Goal: Task Accomplishment & Management: Manage account settings

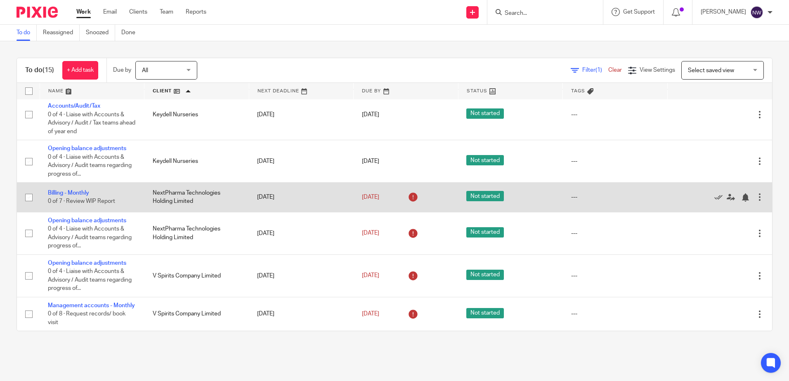
scroll to position [396, 0]
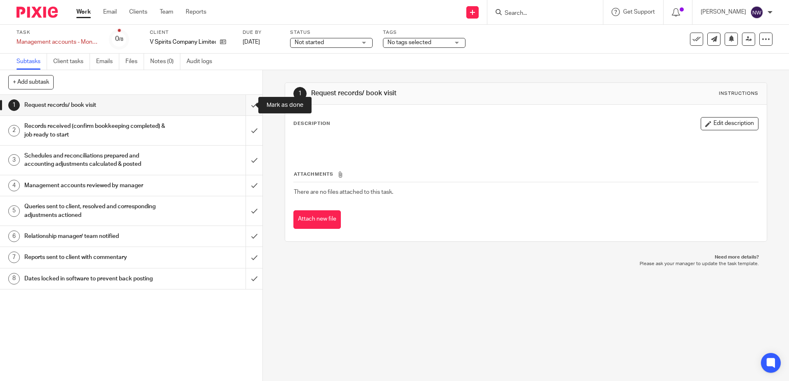
click at [243, 104] on input "submit" at bounding box center [131, 105] width 262 height 21
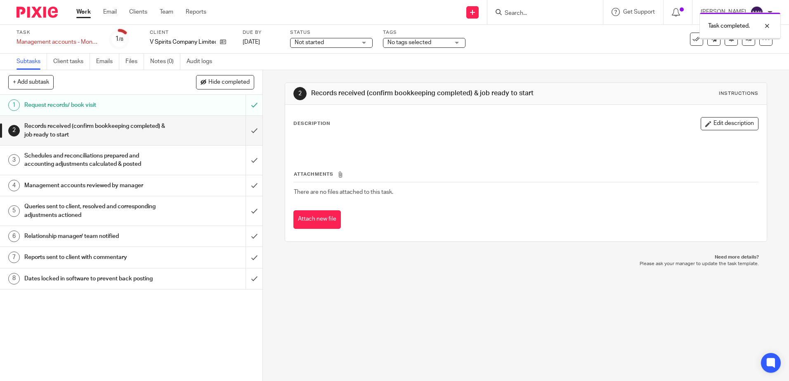
click at [243, 128] on input "submit" at bounding box center [131, 130] width 262 height 29
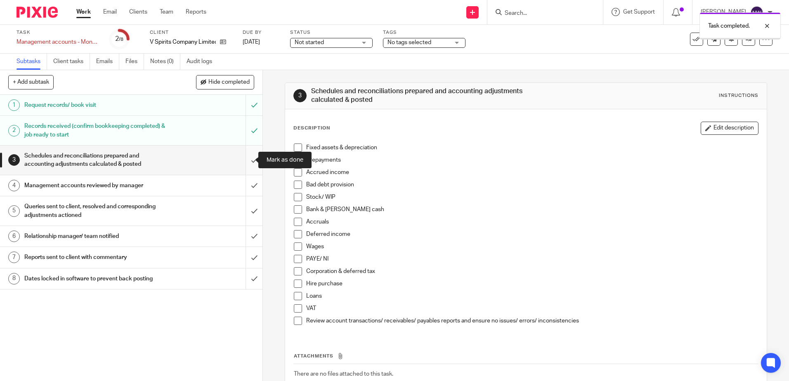
click at [245, 156] on input "submit" at bounding box center [131, 160] width 262 height 29
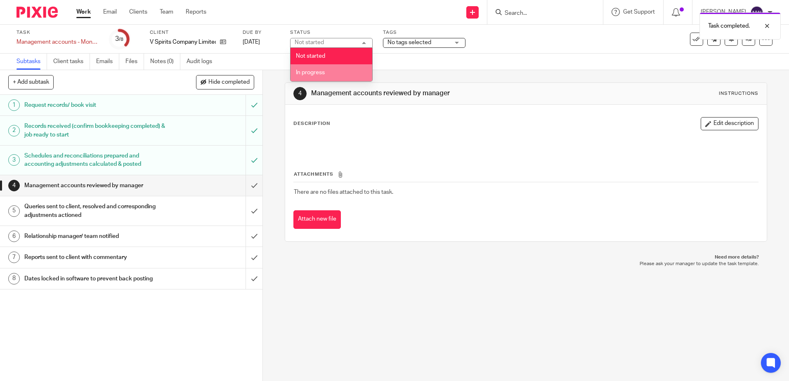
click at [318, 71] on span "In progress" at bounding box center [310, 73] width 29 height 6
click at [415, 44] on span "No tags selected" at bounding box center [409, 43] width 44 height 6
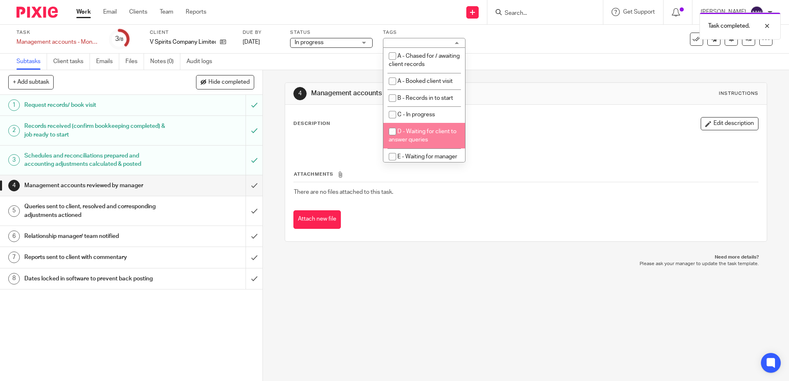
scroll to position [41, 0]
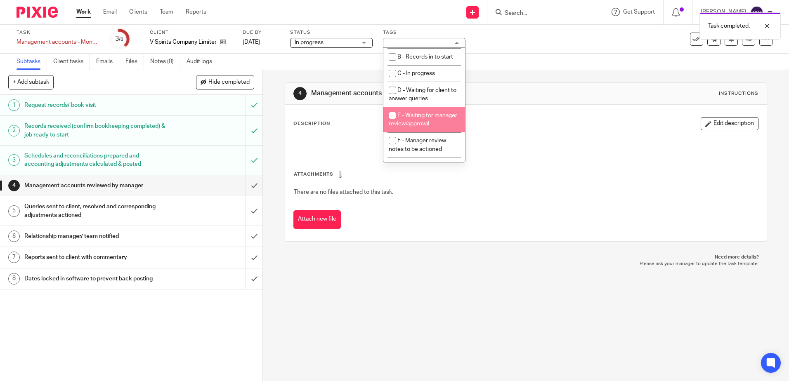
click at [422, 127] on span "E - Waiting for manager review/approval" at bounding box center [423, 120] width 69 height 14
checkbox input "true"
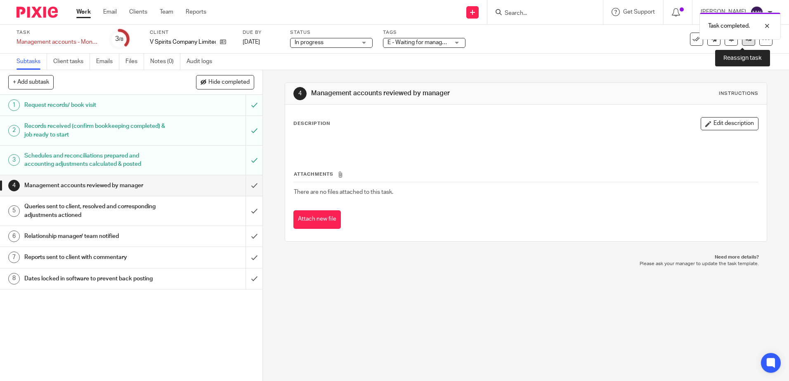
click at [742, 43] on link at bounding box center [748, 39] width 13 height 13
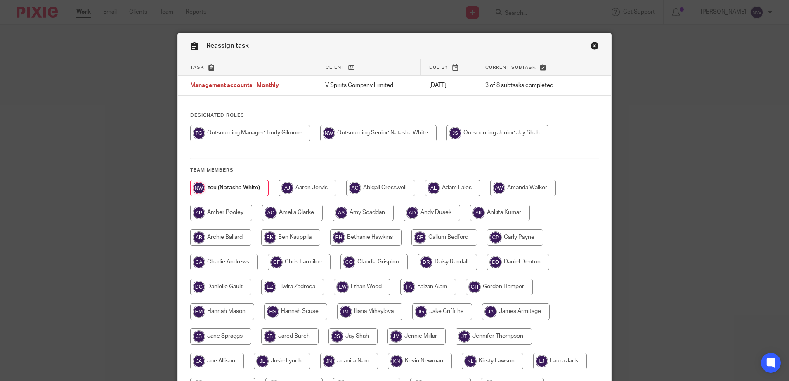
click at [294, 135] on input "radio" at bounding box center [250, 133] width 120 height 17
radio input "true"
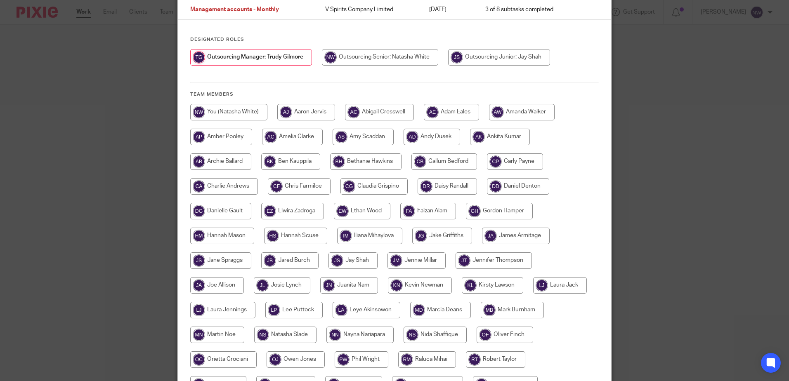
scroll to position [189, 0]
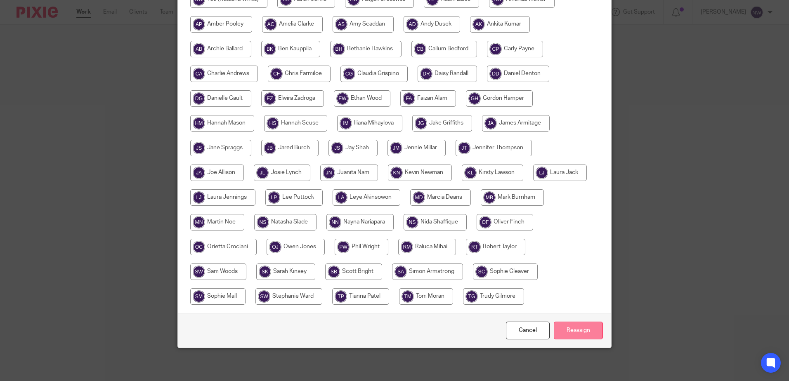
click at [579, 329] on input "Reassign" at bounding box center [578, 331] width 49 height 18
